Goal: Transaction & Acquisition: Book appointment/travel/reservation

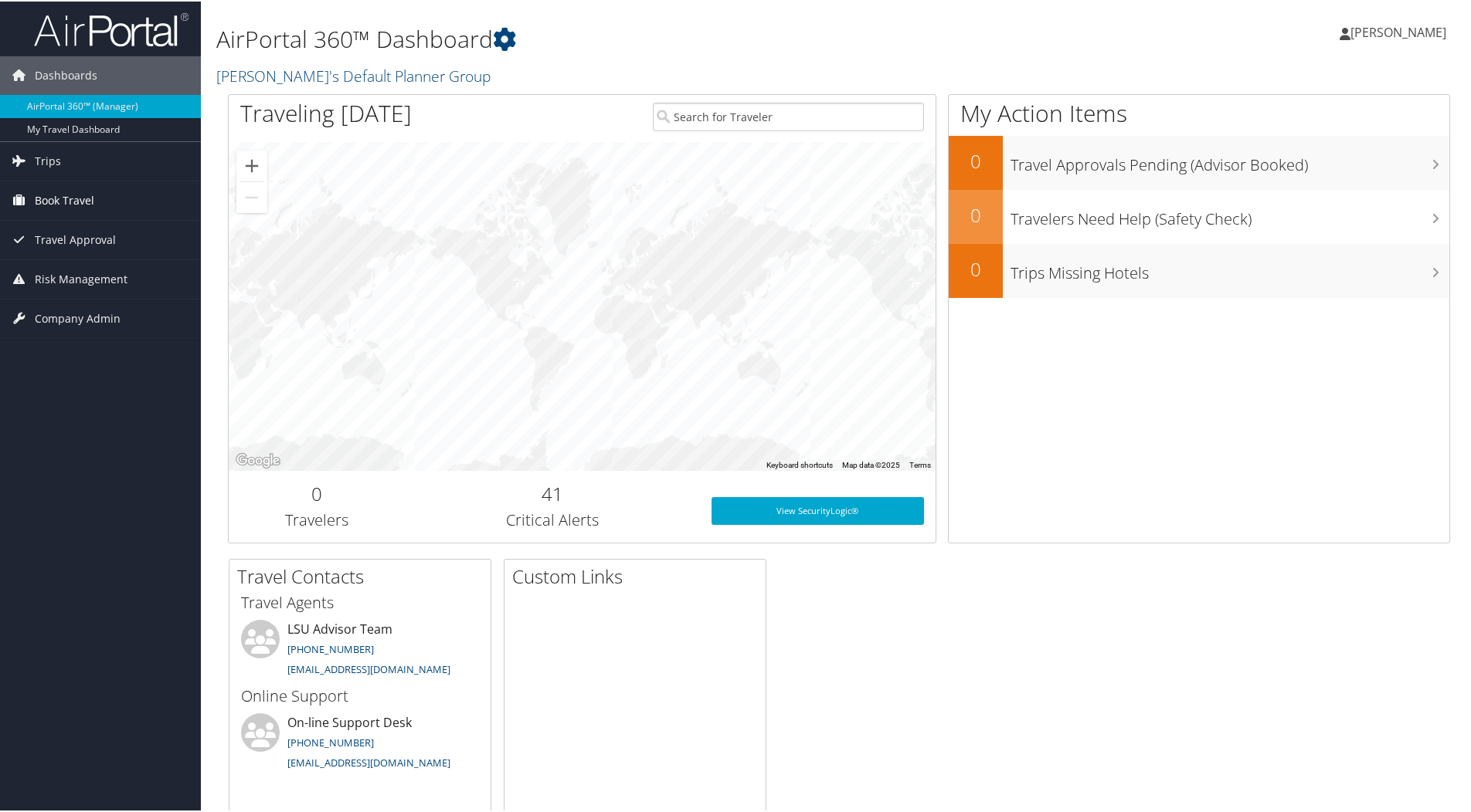
click at [69, 204] on span "Book Travel" at bounding box center [64, 200] width 59 height 39
click at [64, 262] on link "Book/Manage Online Trips" at bounding box center [100, 253] width 201 height 23
